Goal: Task Accomplishment & Management: Manage account settings

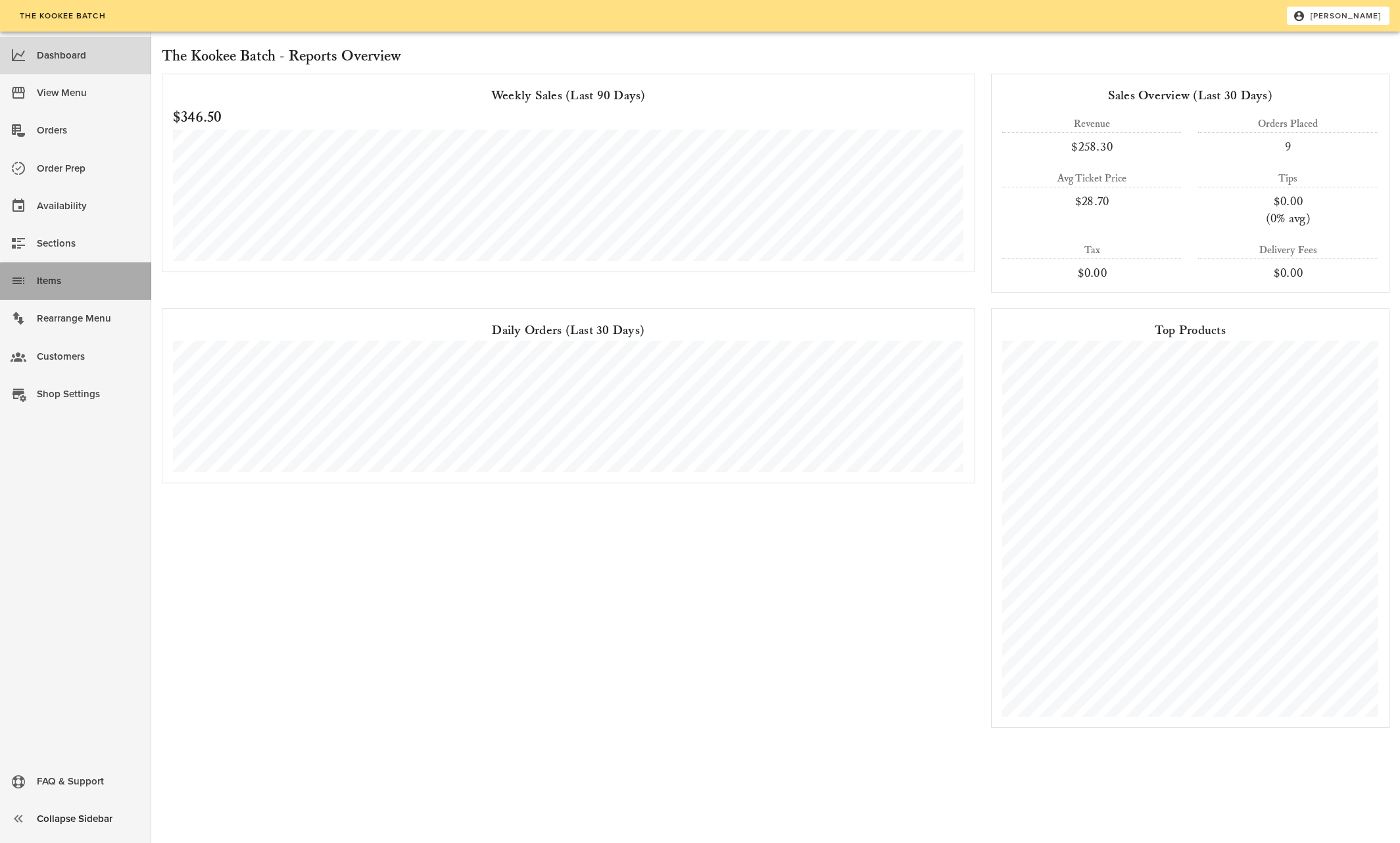
click at [49, 278] on div "Items" at bounding box center [88, 280] width 104 height 21
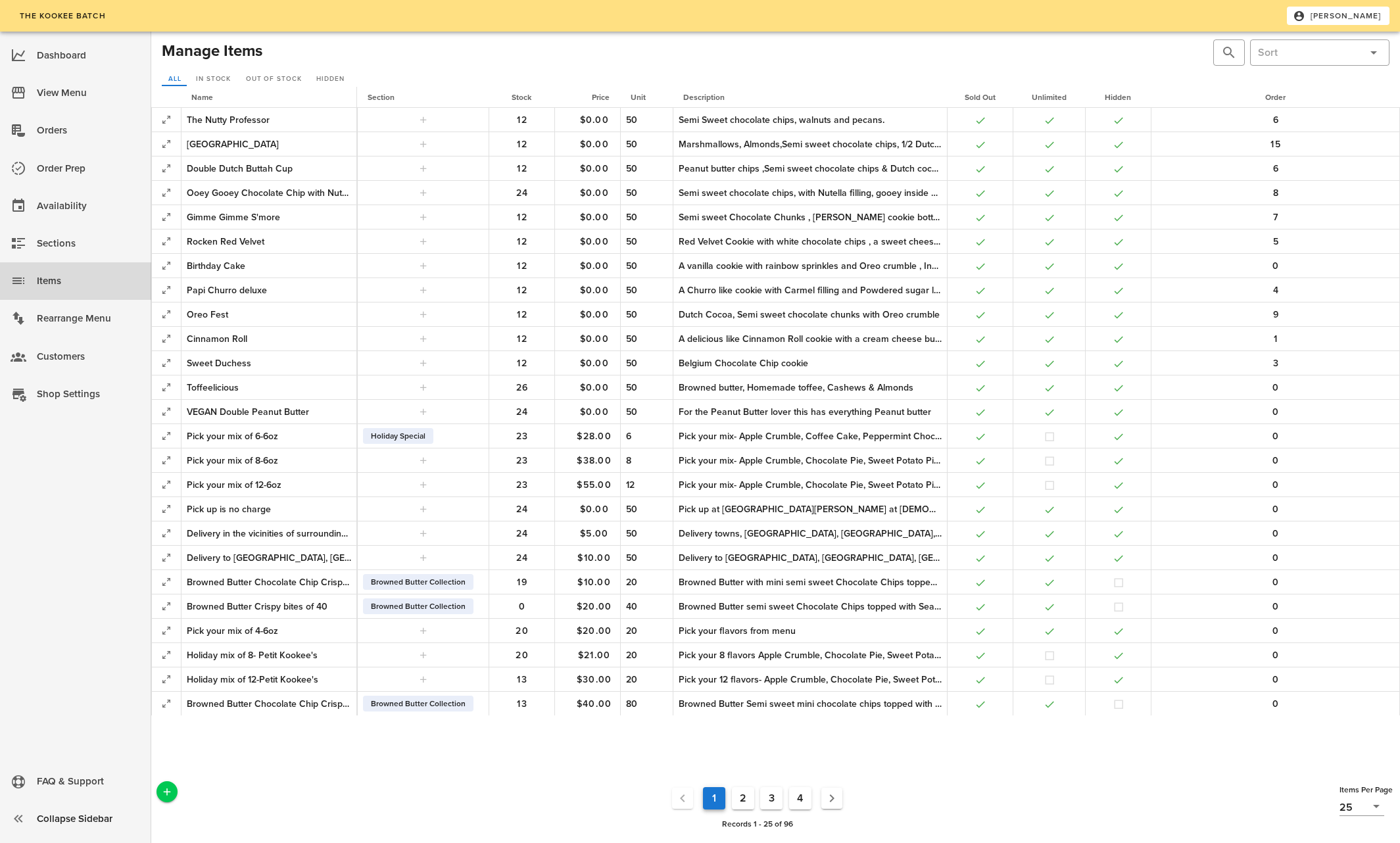
click at [773, 796] on button "3" at bounding box center [771, 798] width 22 height 22
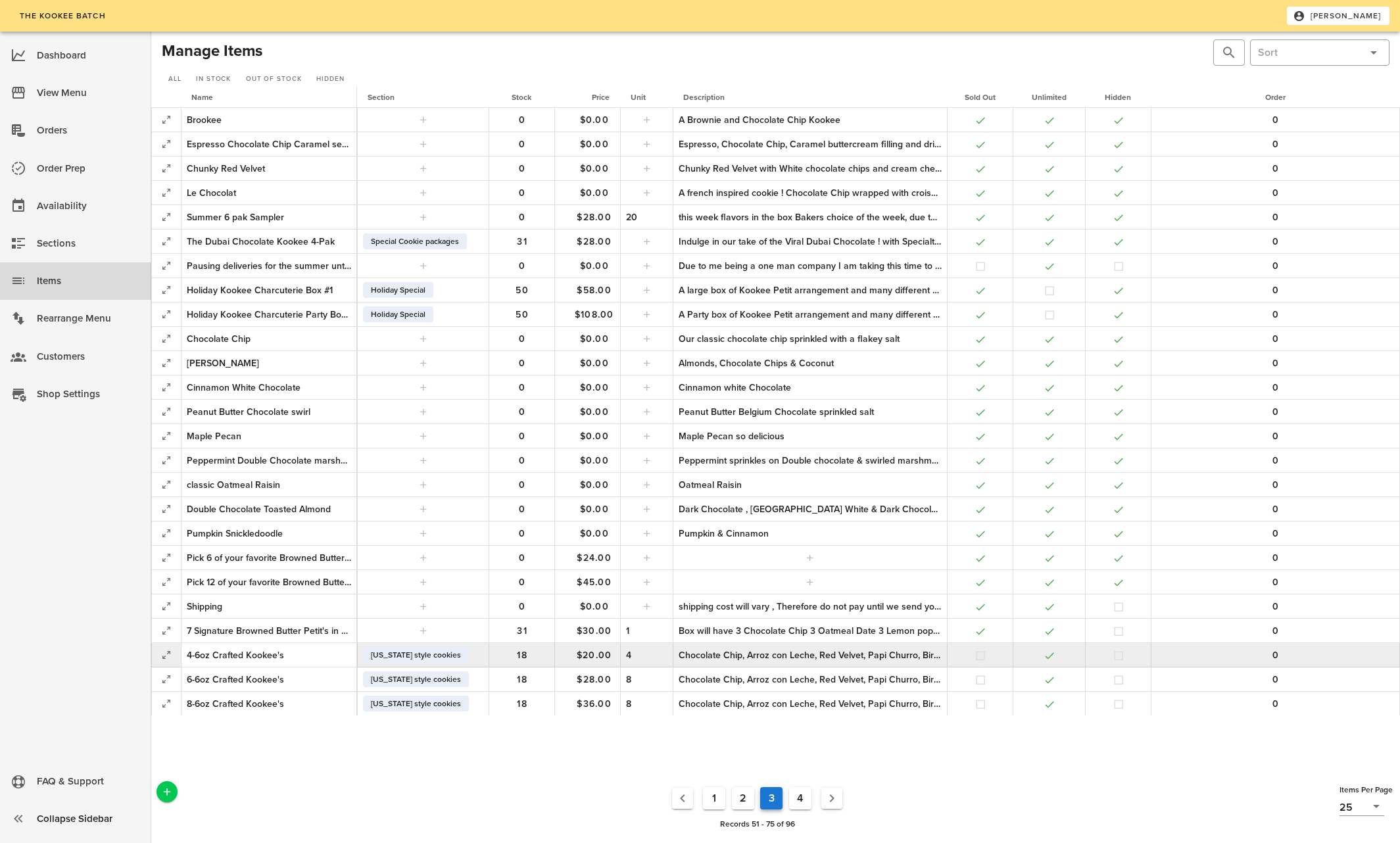
click at [983, 653] on button "button" at bounding box center [981, 655] width 12 height 12
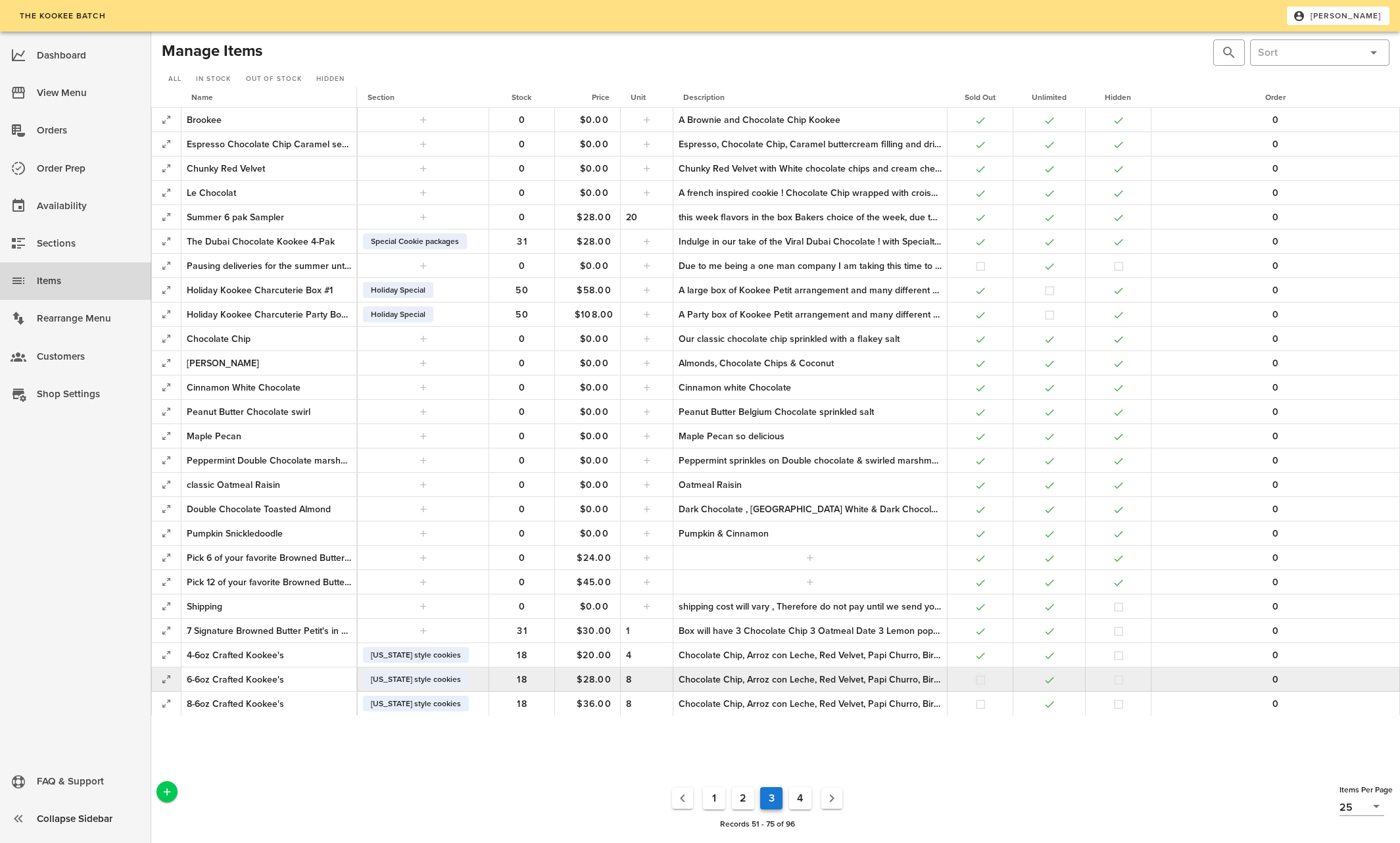
click at [976, 680] on button "button" at bounding box center [981, 680] width 12 height 12
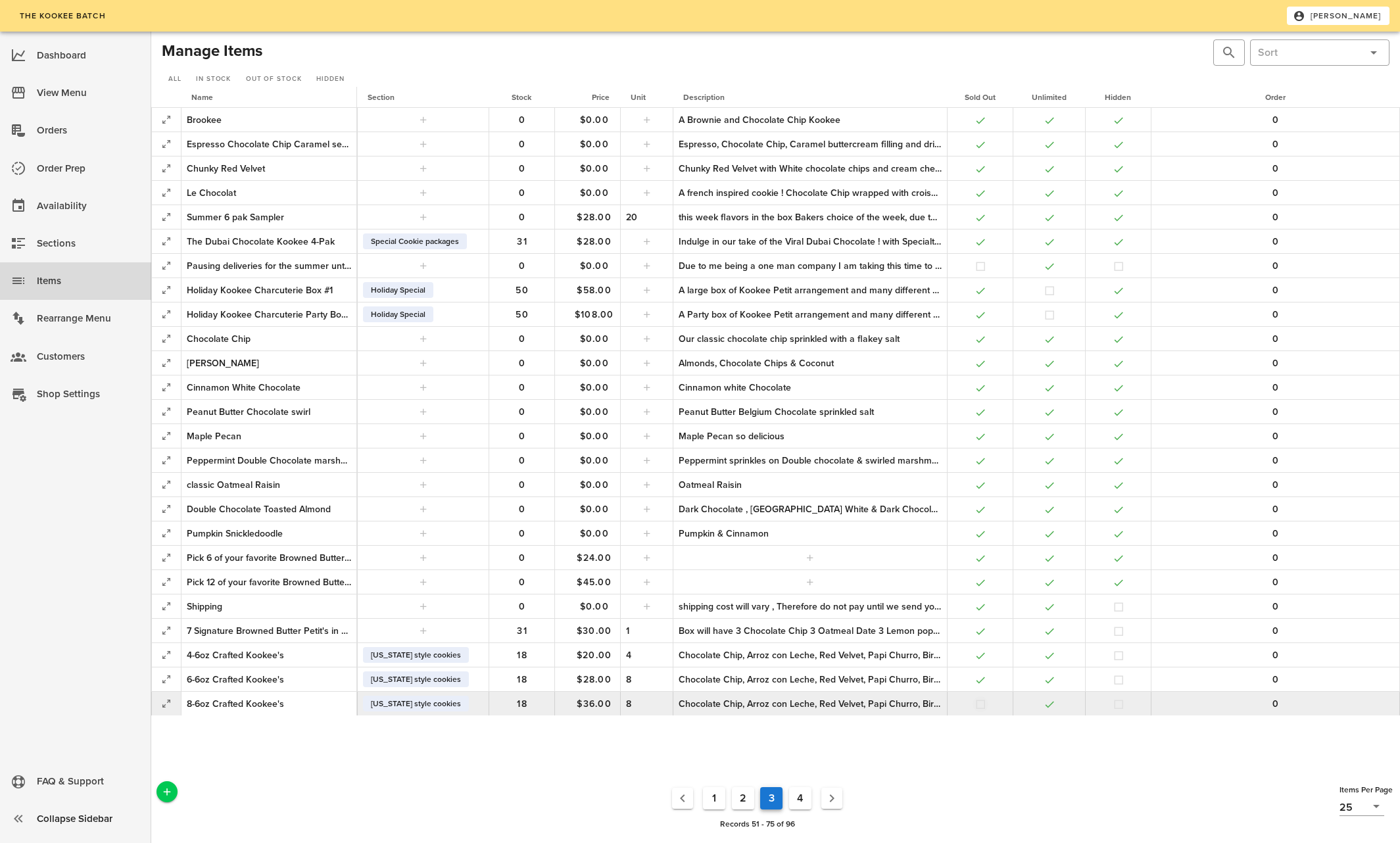
click at [980, 701] on button "button" at bounding box center [981, 704] width 12 height 12
click at [799, 794] on button "4" at bounding box center [800, 798] width 22 height 22
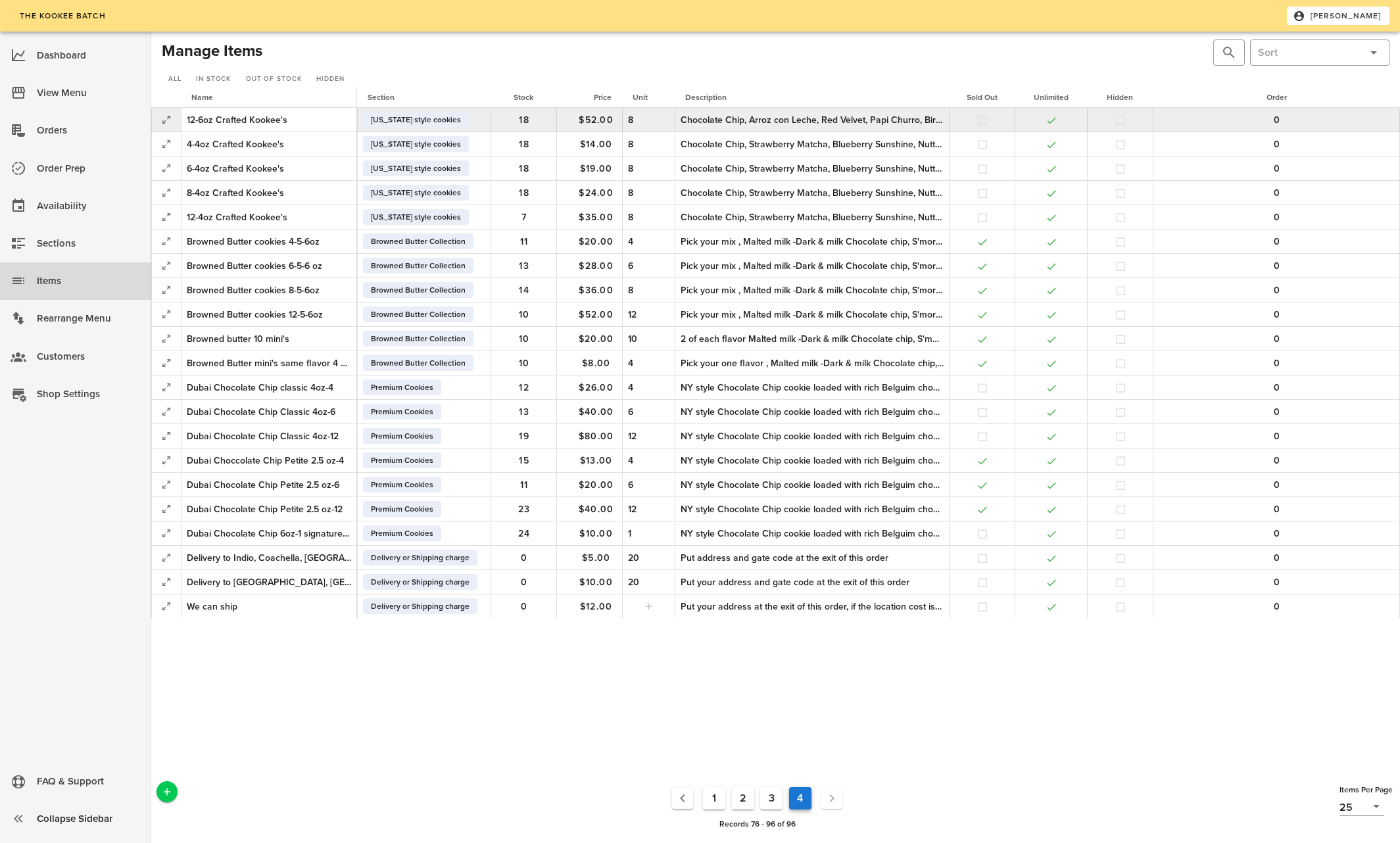
click at [981, 117] on button "button" at bounding box center [983, 121] width 12 height 12
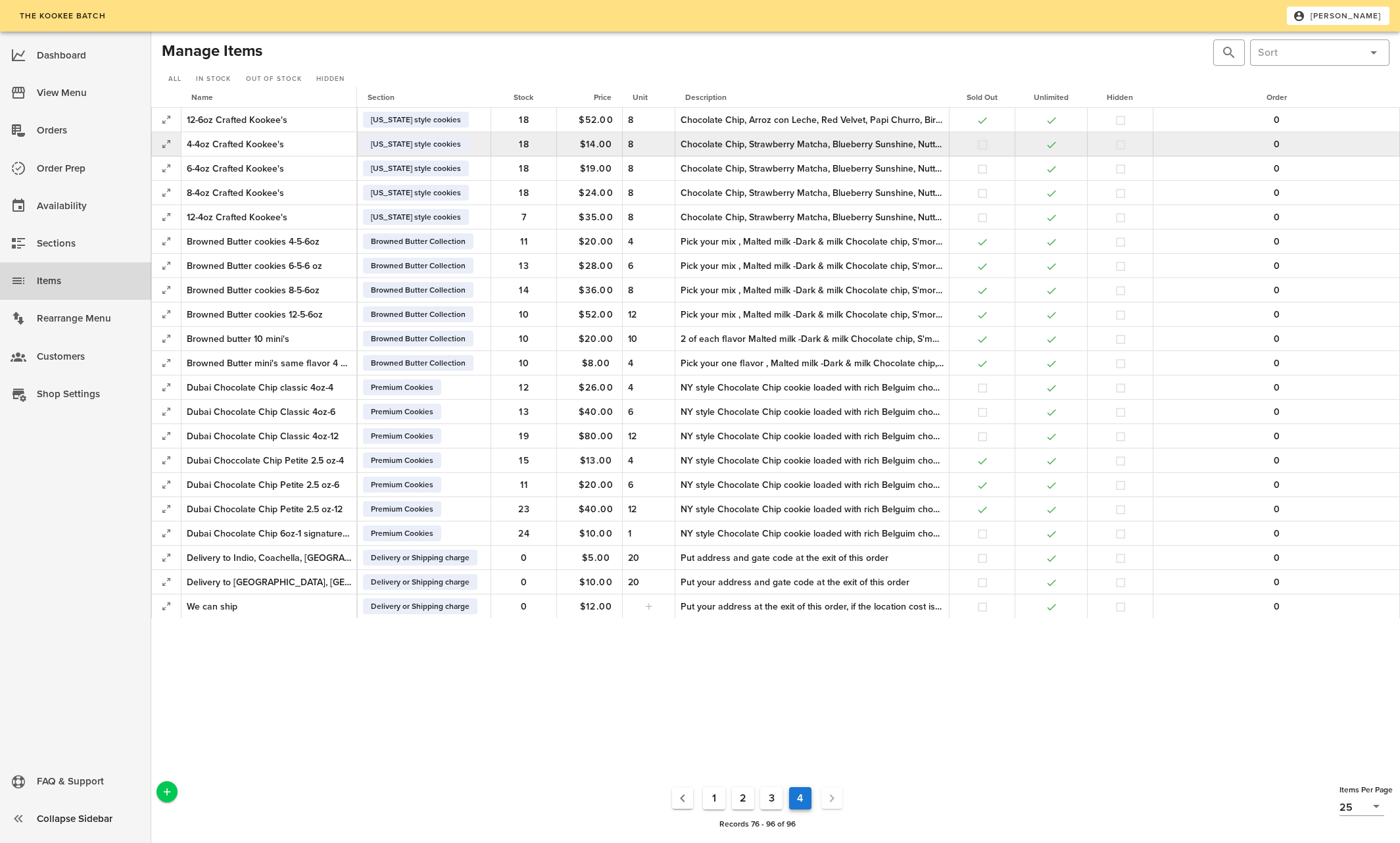
click at [981, 142] on button "button" at bounding box center [983, 145] width 12 height 12
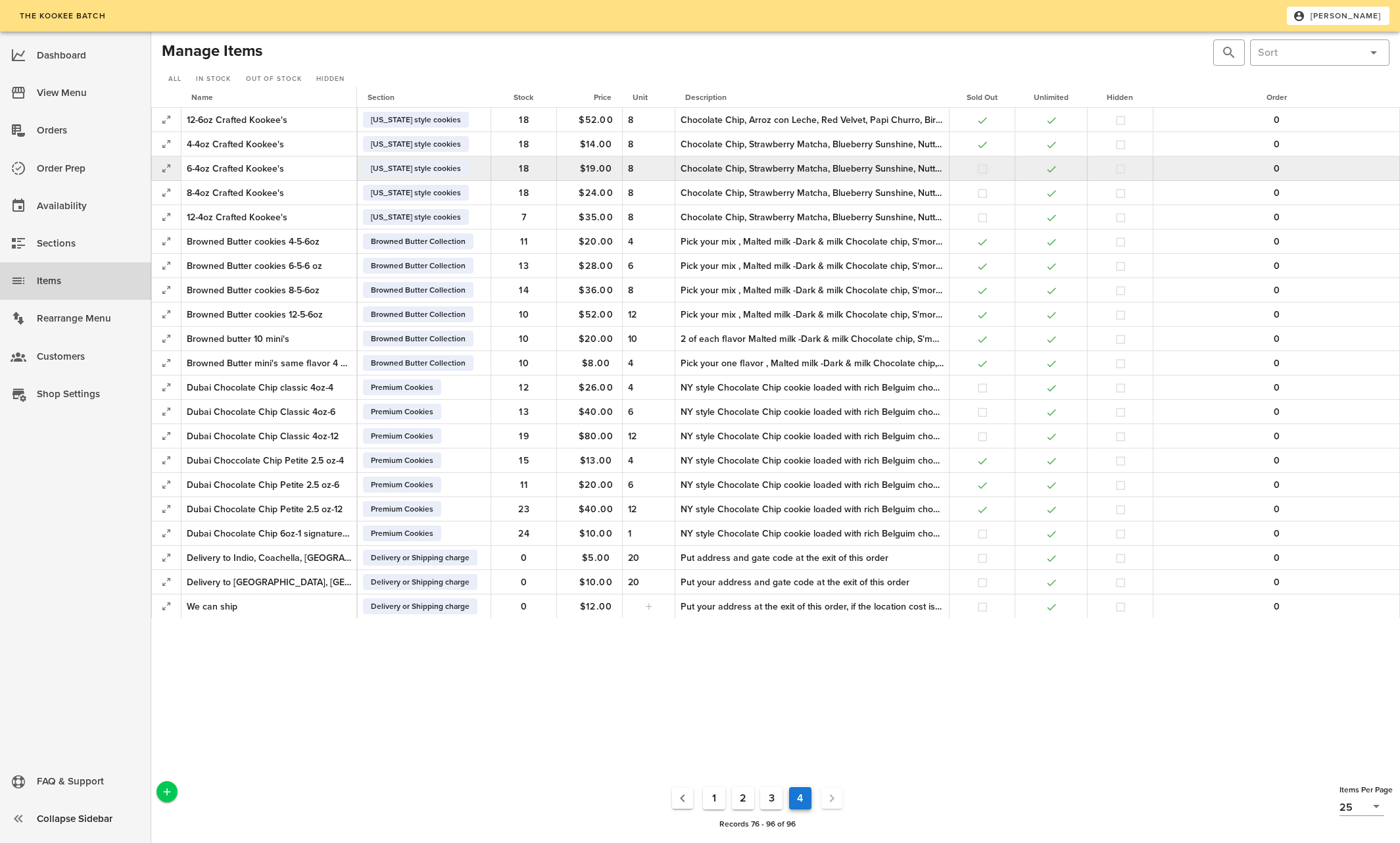
click at [979, 165] on button "button" at bounding box center [983, 169] width 12 height 12
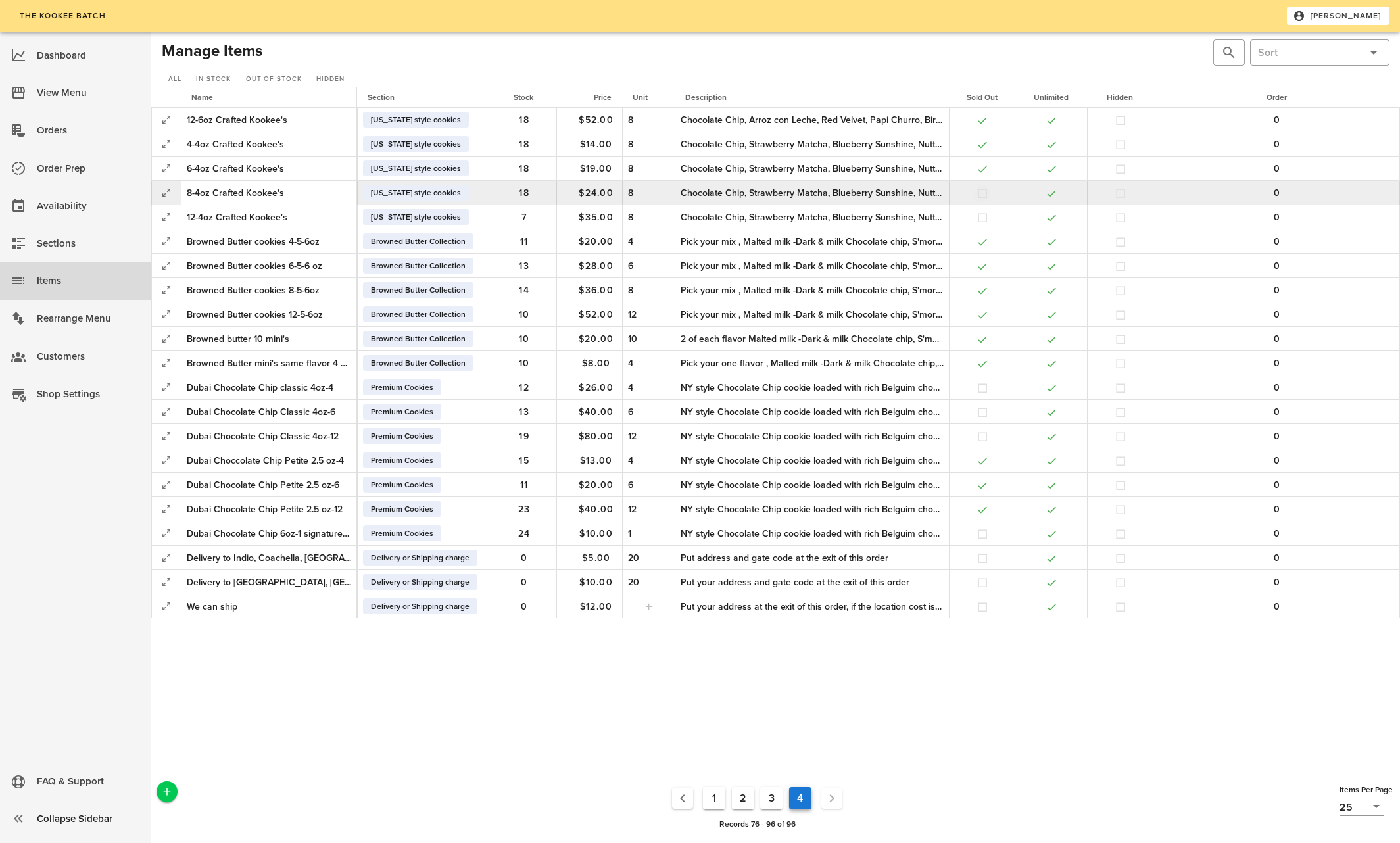
click at [980, 190] on button "button" at bounding box center [983, 194] width 12 height 12
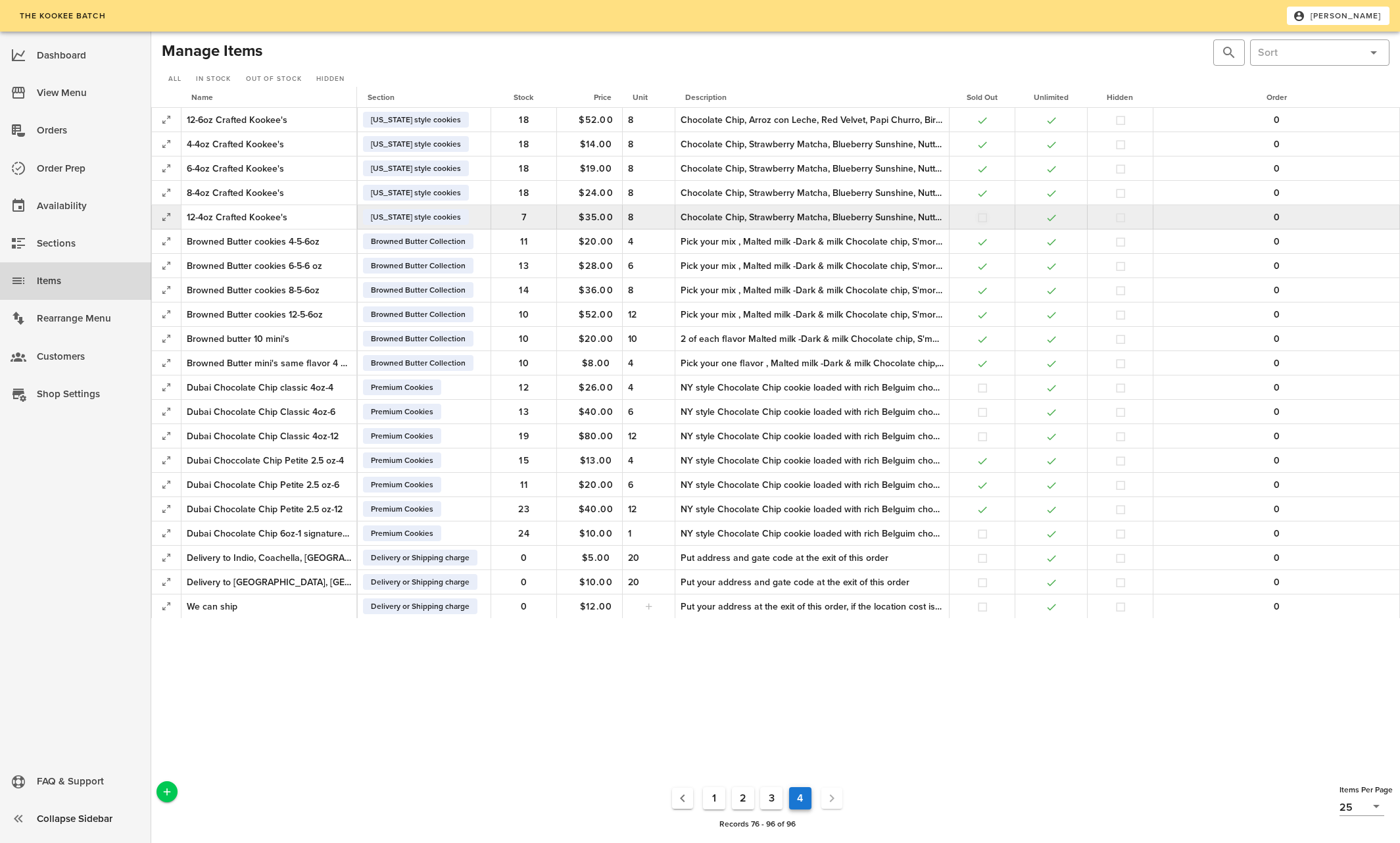
click at [984, 217] on button "button" at bounding box center [983, 218] width 12 height 12
